Goal: Task Accomplishment & Management: Complete application form

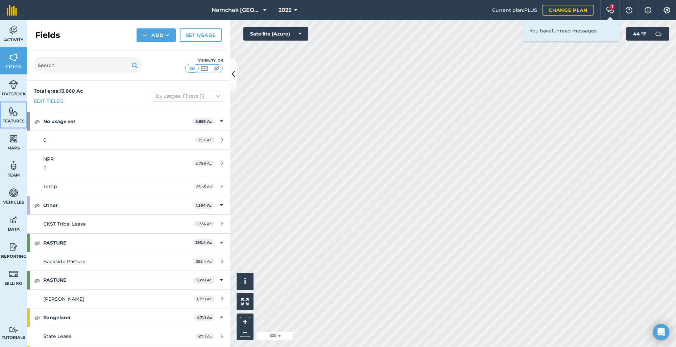
click at [16, 118] on link "Features" at bounding box center [13, 114] width 27 height 27
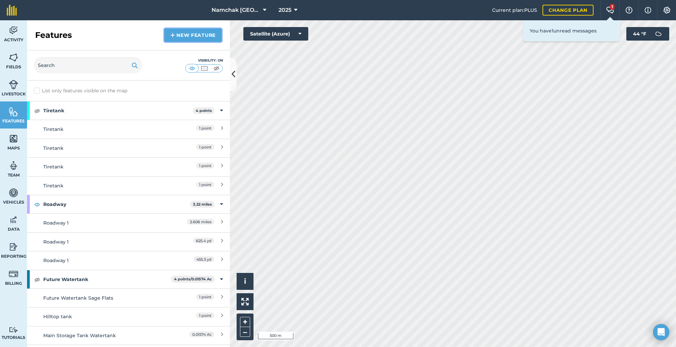
click at [181, 34] on link "New feature" at bounding box center [192, 35] width 57 height 14
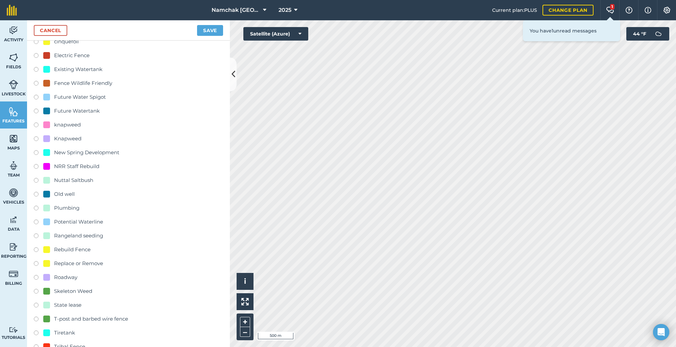
scroll to position [101, 0]
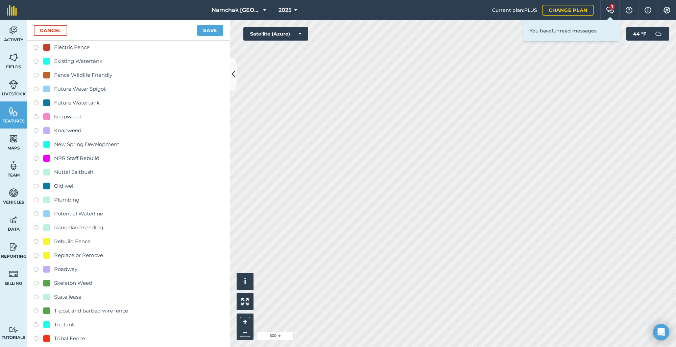
click at [37, 242] on label at bounding box center [38, 242] width 9 height 7
radio input "true"
type input "Rebuild Fence 2"
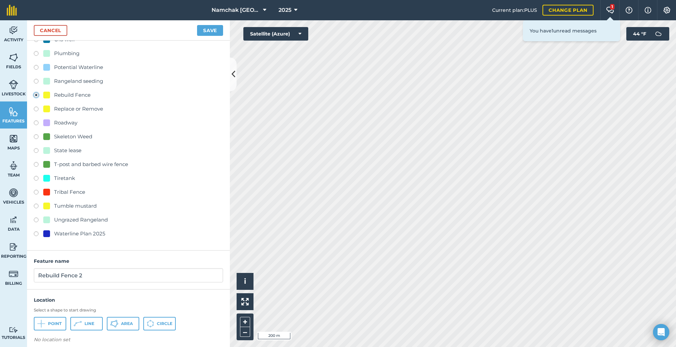
scroll to position [254, 0]
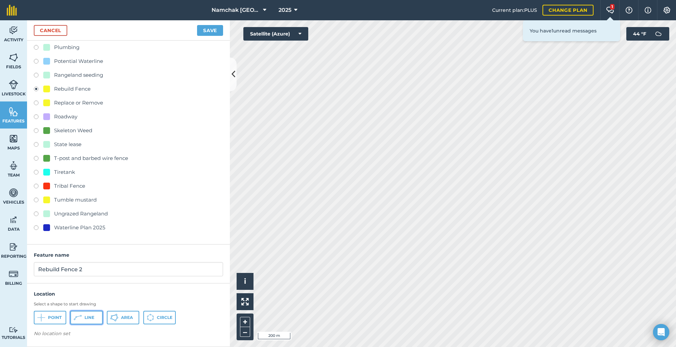
click at [77, 319] on icon at bounding box center [78, 317] width 8 height 8
click at [342, 346] on html "Namchak Retreat Ranch 2025 Current plan : PLUS Change plan 1 Farm Chat Help Inf…" at bounding box center [338, 173] width 676 height 347
click at [205, 32] on button "Save" at bounding box center [210, 30] width 26 height 11
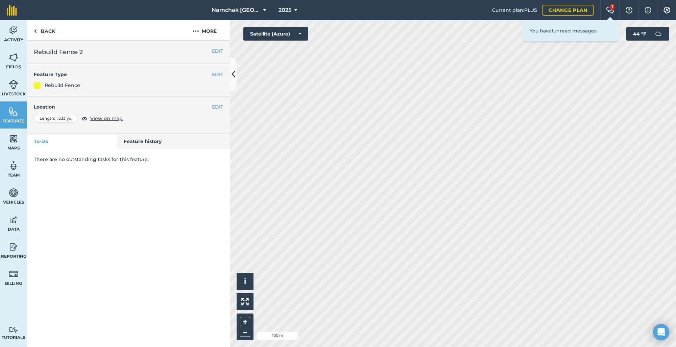
click at [381, 346] on html "Namchak Retreat Ranch 2025 Current plan : PLUS Change plan 1 Farm Chat Help Inf…" at bounding box center [338, 173] width 676 height 347
click at [219, 52] on button "EDIT" at bounding box center [217, 50] width 11 height 7
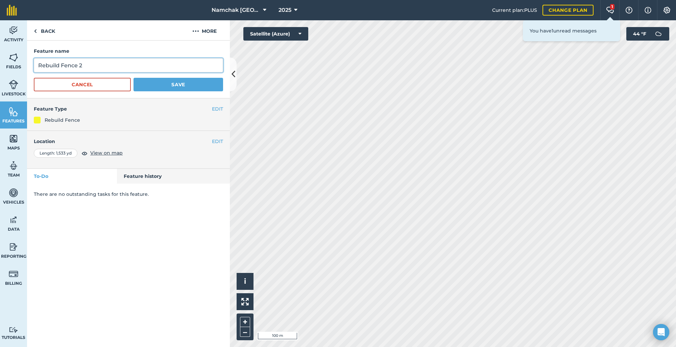
drag, startPoint x: 103, startPoint y: 65, endPoint x: 30, endPoint y: 63, distance: 73.4
click at [30, 63] on div "Feature name Rebuild Fence 2 Cancel Save" at bounding box center [128, 70] width 203 height 58
type input "[PERSON_NAME][GEOGRAPHIC_DATA] to House"
click at [177, 85] on button "Save" at bounding box center [179, 85] width 90 height 14
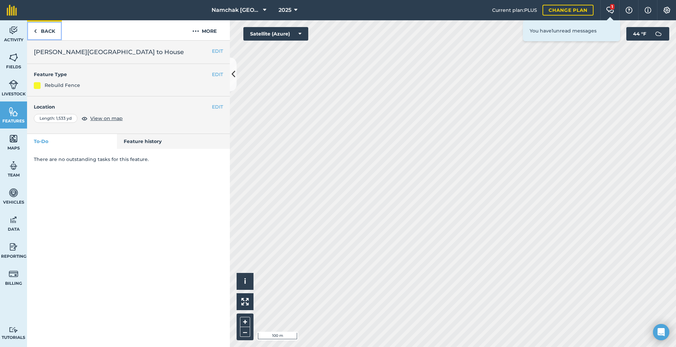
click at [45, 32] on link "Back" at bounding box center [44, 30] width 35 height 20
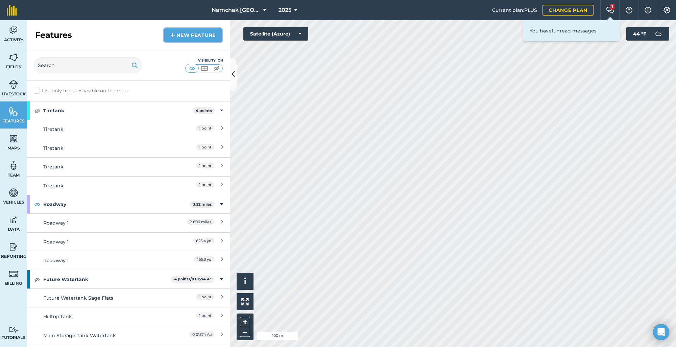
click at [186, 36] on link "New feature" at bounding box center [192, 35] width 57 height 14
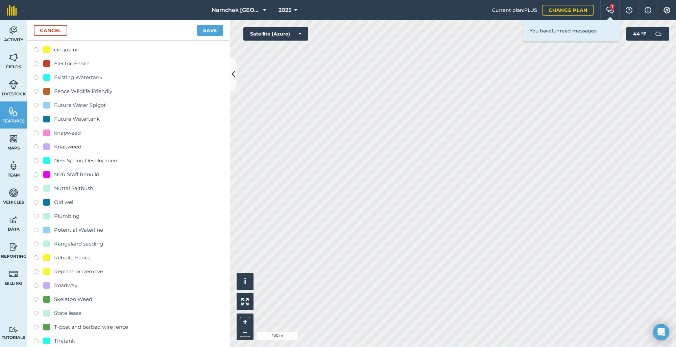
scroll to position [101, 0]
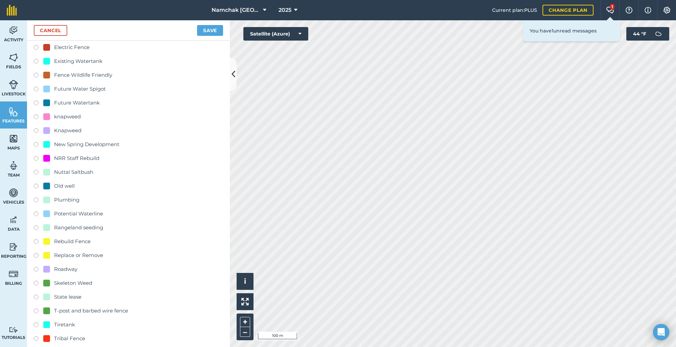
click at [36, 243] on label at bounding box center [38, 242] width 9 height 7
radio input "true"
type input "Rebuild Fence 2"
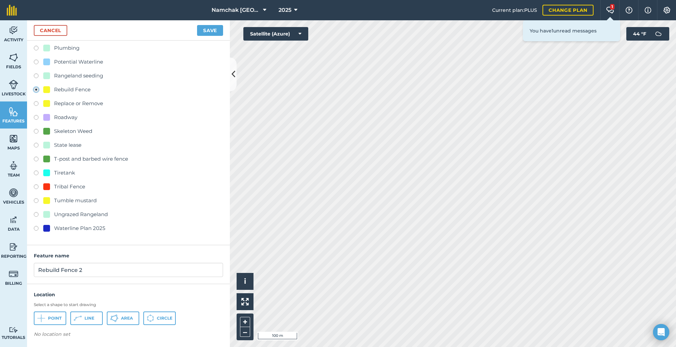
scroll to position [254, 0]
click at [90, 311] on button "Line" at bounding box center [86, 318] width 32 height 14
click at [212, 32] on button "Save" at bounding box center [210, 30] width 26 height 11
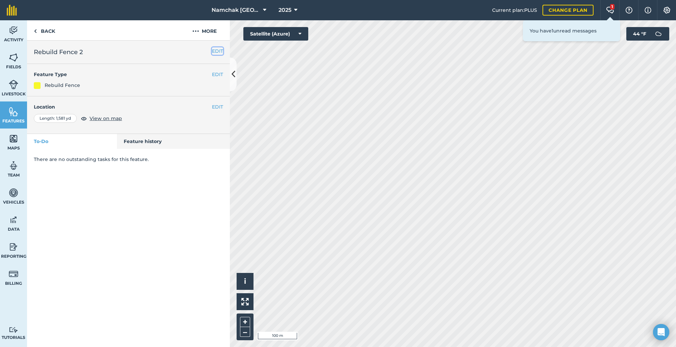
click at [216, 50] on button "EDIT" at bounding box center [217, 50] width 11 height 7
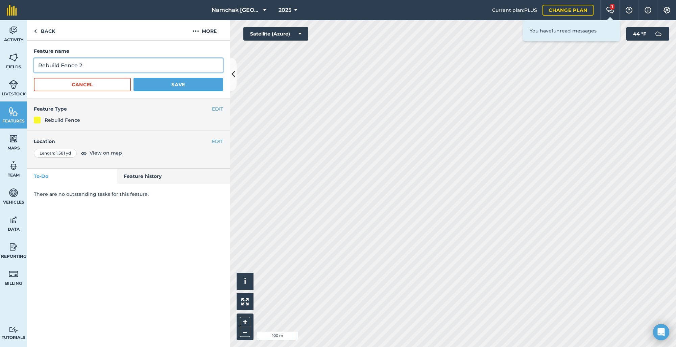
drag, startPoint x: 97, startPoint y: 66, endPoint x: 9, endPoint y: 61, distance: 88.1
click at [9, 61] on div "Activity Fields Livestock Features Maps Team Vehicles Data Reporting Billing Tu…" at bounding box center [338, 183] width 676 height 327
type input "[PERSON_NAME] From House [GEOGRAPHIC_DATA] North"
click at [168, 84] on button "Save" at bounding box center [179, 85] width 90 height 14
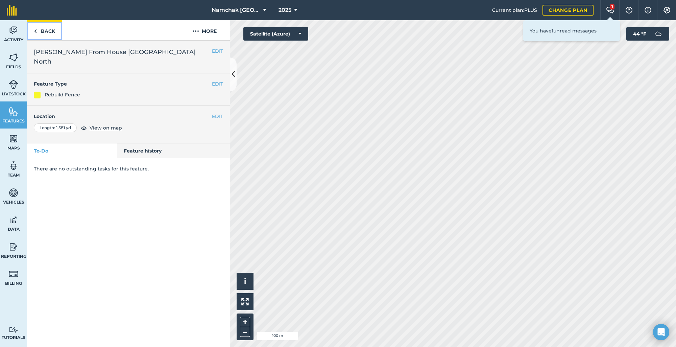
click at [45, 33] on link "Back" at bounding box center [44, 30] width 35 height 20
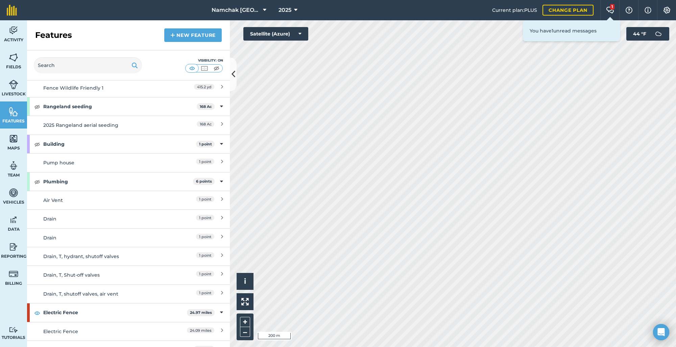
scroll to position [1386, 0]
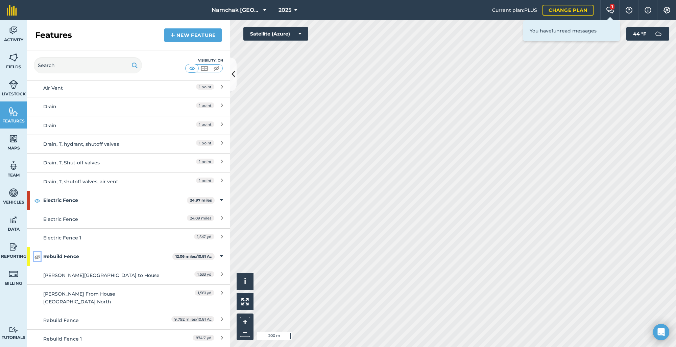
click at [37, 252] on img at bounding box center [37, 256] width 6 height 8
click at [194, 32] on link "New feature" at bounding box center [192, 35] width 57 height 14
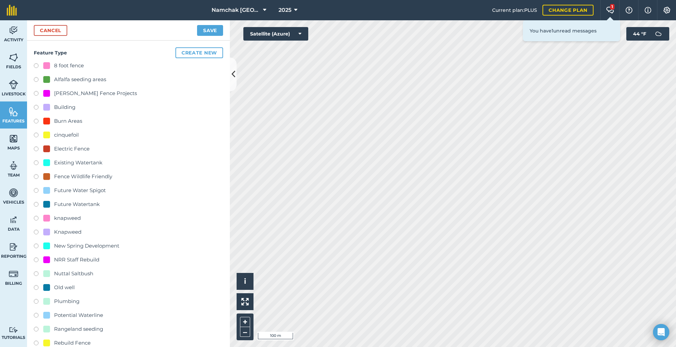
click at [37, 94] on label at bounding box center [38, 94] width 9 height 7
radio input "true"
type input "[PERSON_NAME] Fence Projects 6"
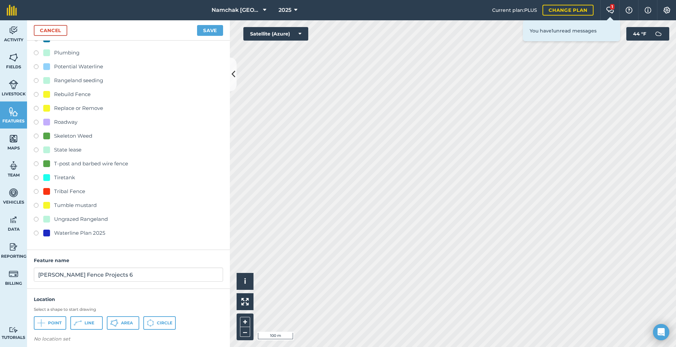
scroll to position [254, 0]
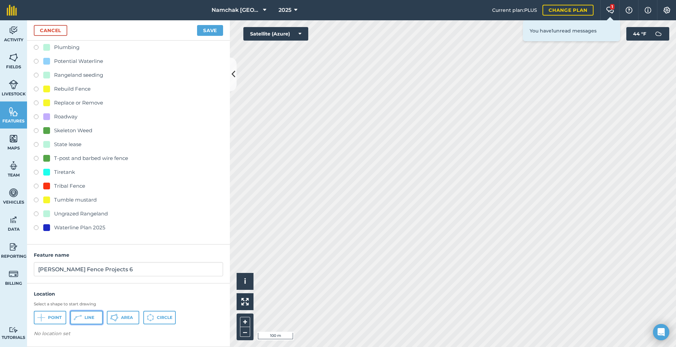
click at [90, 315] on span "Line" at bounding box center [90, 317] width 10 height 5
click at [212, 29] on button "Save" at bounding box center [210, 30] width 26 height 11
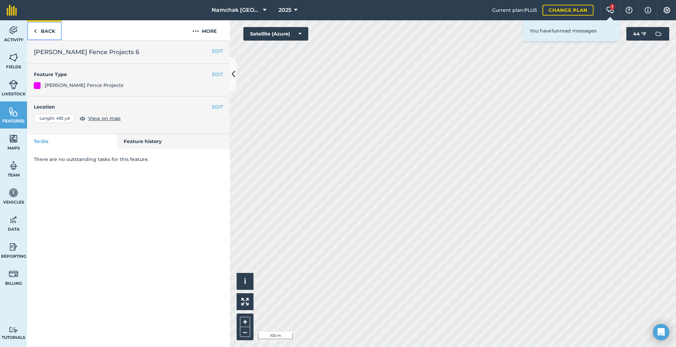
click at [40, 32] on link "Back" at bounding box center [44, 30] width 35 height 20
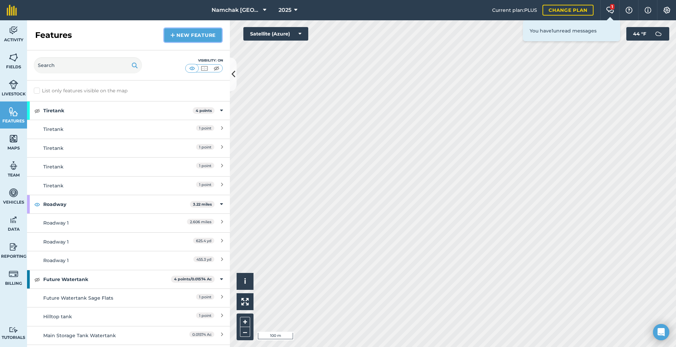
click at [193, 37] on link "New feature" at bounding box center [192, 35] width 57 height 14
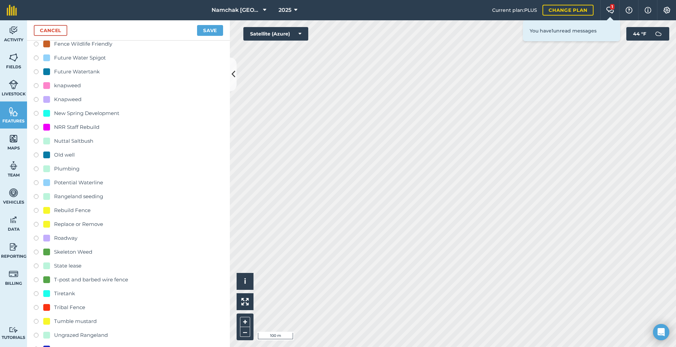
scroll to position [135, 0]
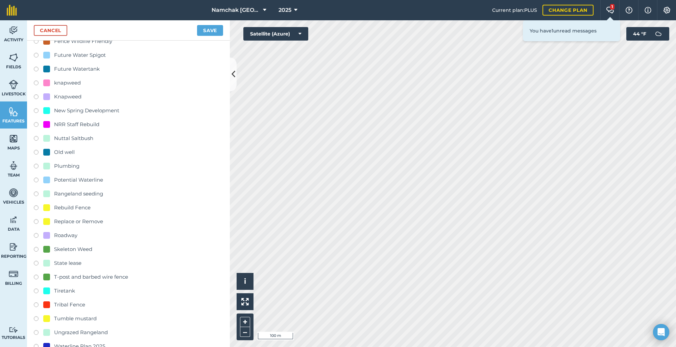
click at [38, 208] on label at bounding box center [38, 208] width 9 height 7
radio input "true"
type input "Rebuild Fence 2"
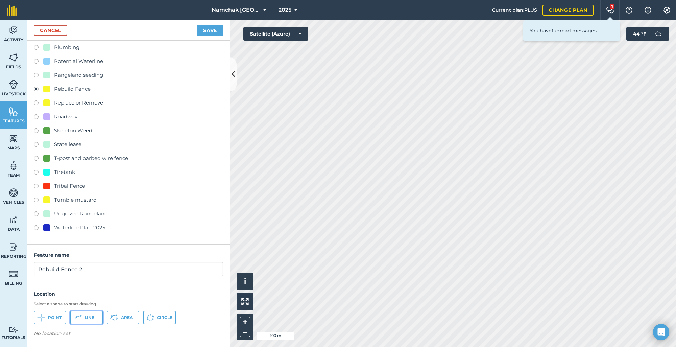
click at [81, 317] on icon at bounding box center [78, 317] width 8 height 8
click at [203, 28] on button "Save" at bounding box center [210, 30] width 26 height 11
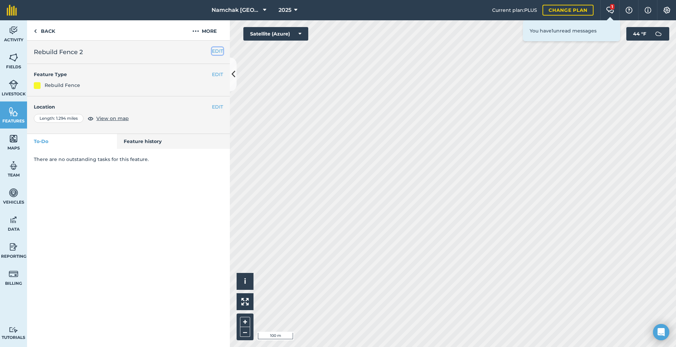
click at [216, 50] on button "EDIT" at bounding box center [217, 50] width 11 height 7
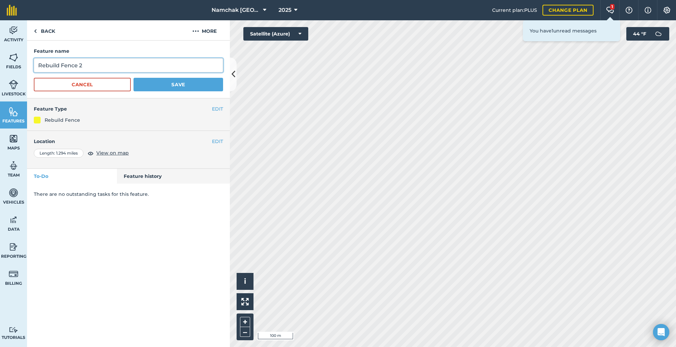
drag, startPoint x: 98, startPoint y: 64, endPoint x: 37, endPoint y: 64, distance: 60.8
click at [37, 64] on input "Rebuild Fence 2" at bounding box center [128, 65] width 189 height 14
type input "[PERSON_NAME] West Side"
click at [183, 88] on button "Save" at bounding box center [179, 85] width 90 height 14
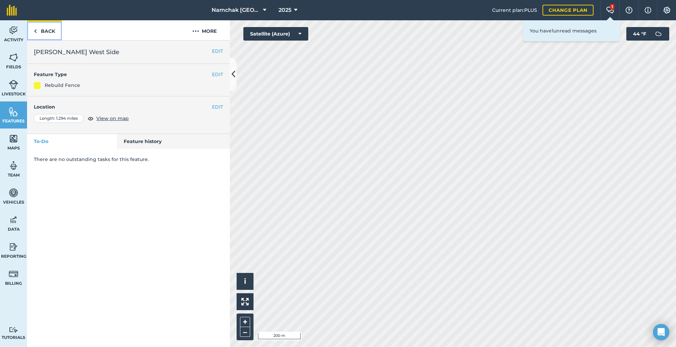
click at [41, 33] on link "Back" at bounding box center [44, 30] width 35 height 20
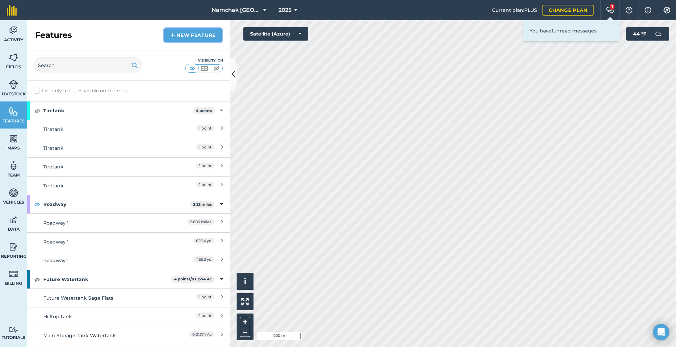
click at [181, 35] on link "New feature" at bounding box center [192, 35] width 57 height 14
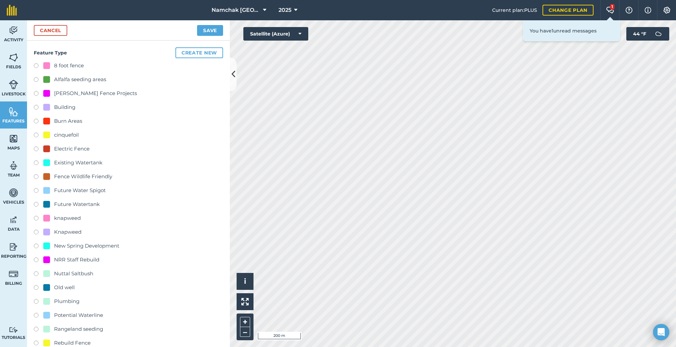
scroll to position [34, 0]
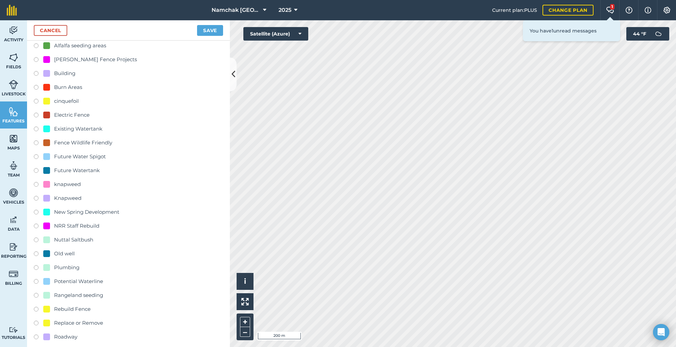
click at [35, 309] on label at bounding box center [38, 310] width 9 height 7
radio input "true"
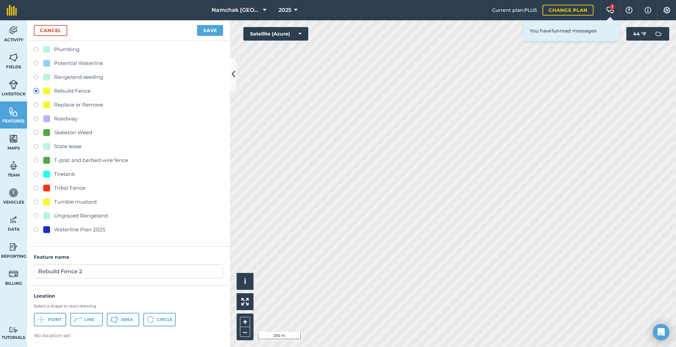
scroll to position [254, 0]
drag, startPoint x: 99, startPoint y: 271, endPoint x: 37, endPoint y: 267, distance: 61.9
click at [37, 267] on input "Rebuild Fence 2" at bounding box center [128, 269] width 189 height 14
type input "[PERSON_NAME] Boundary Fence"
click at [90, 318] on span "Line" at bounding box center [90, 317] width 10 height 5
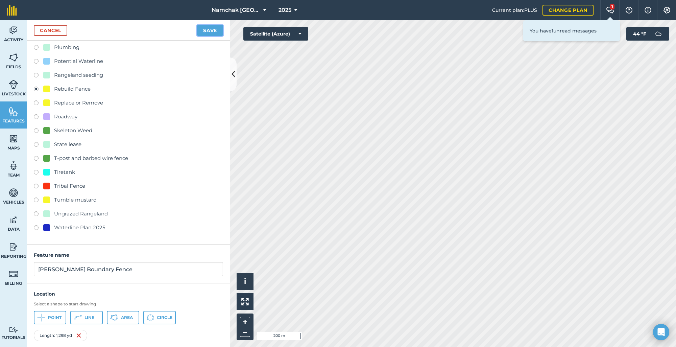
click at [208, 29] on button "Save" at bounding box center [210, 30] width 26 height 11
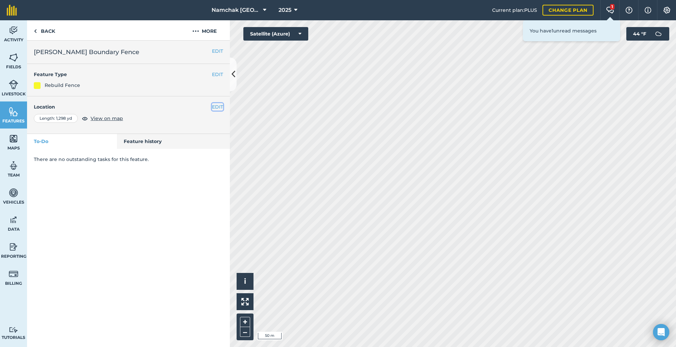
click at [217, 105] on button "EDIT" at bounding box center [217, 106] width 11 height 7
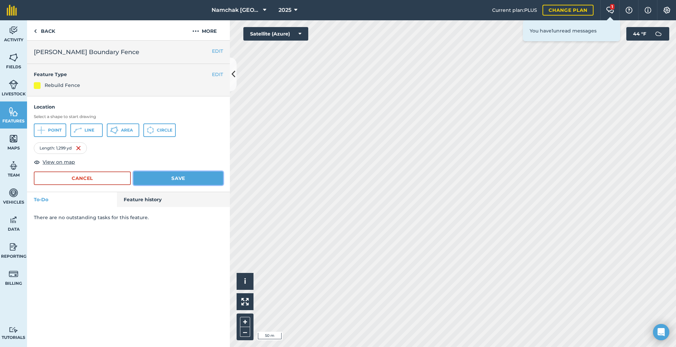
click at [184, 174] on button "Save" at bounding box center [179, 178] width 90 height 14
